Goal: Information Seeking & Learning: Learn about a topic

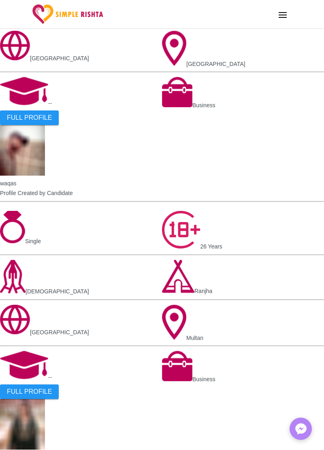
scroll to position [1122, 0]
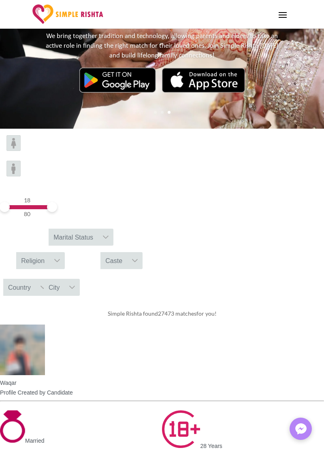
scroll to position [96, 0]
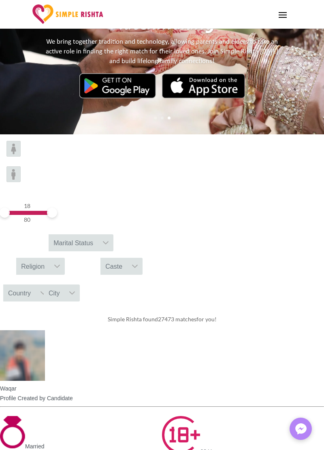
click at [98, 234] on div "Marital Status" at bounding box center [73, 242] width 49 height 17
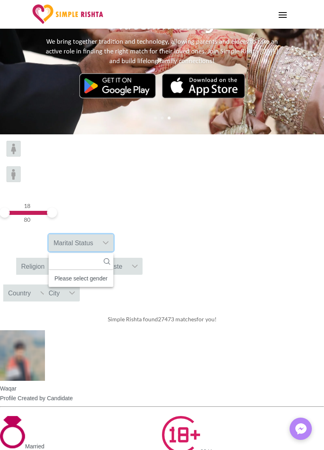
scroll to position [8, 1]
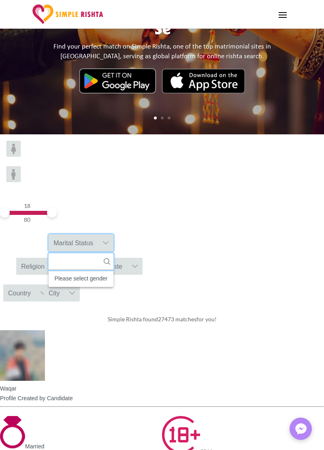
click at [113, 253] on input "text" at bounding box center [81, 261] width 65 height 17
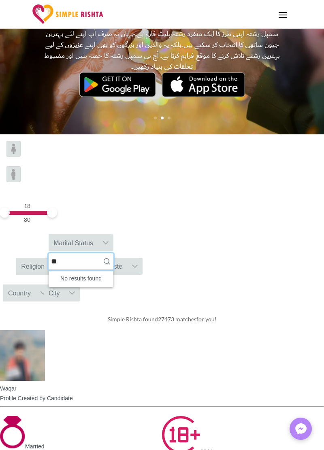
type input "*"
click at [315, 273] on div "18 80 Marital Status No results found Please select gender No available options…" at bounding box center [162, 221] width 324 height 174
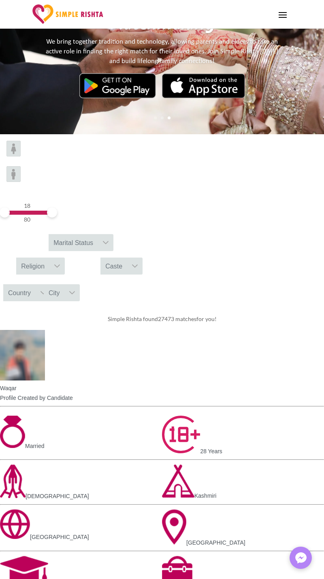
click at [127, 258] on div "Caste" at bounding box center [113, 266] width 27 height 17
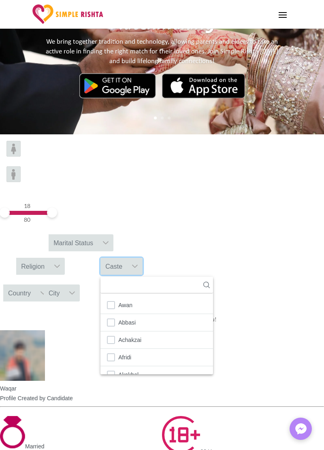
click at [21, 151] on img at bounding box center [13, 149] width 14 height 16
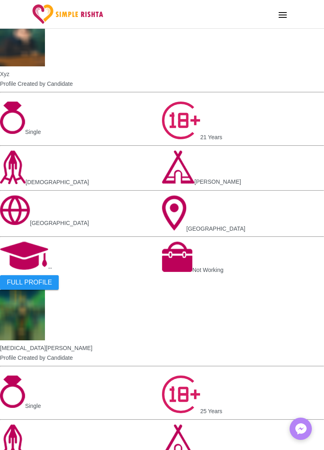
scroll to position [1222, 0]
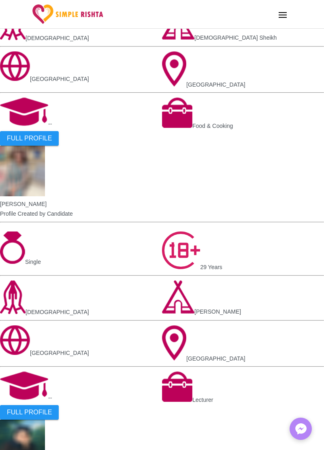
scroll to position [828, 0]
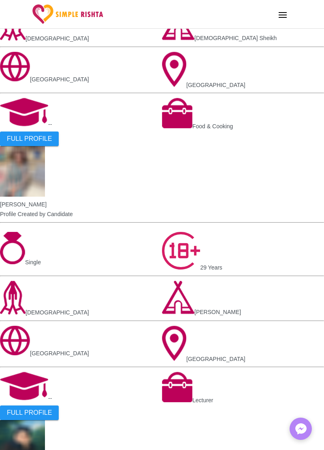
click at [52, 409] on span "FULL PROFILE" at bounding box center [29, 412] width 45 height 7
